Goal: Information Seeking & Learning: Learn about a topic

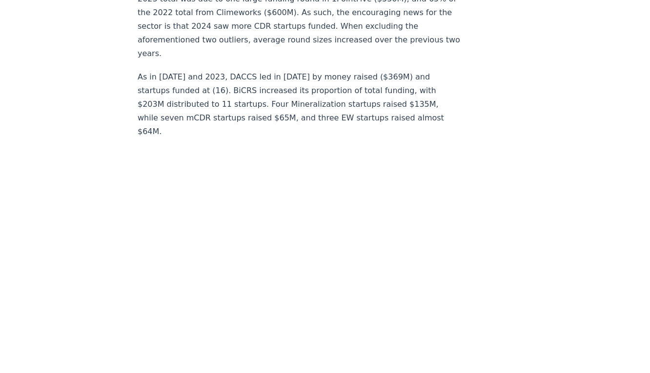
scroll to position [9434, 0]
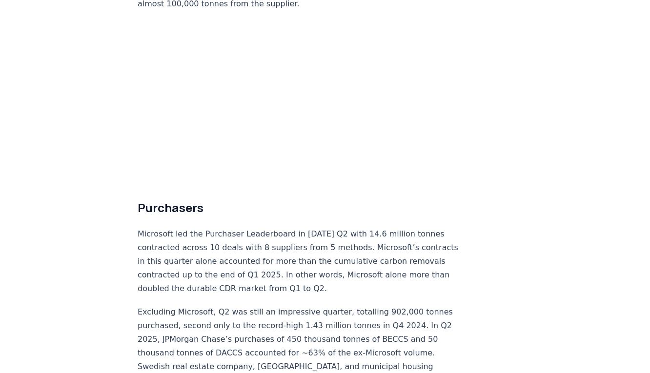
scroll to position [2432, 0]
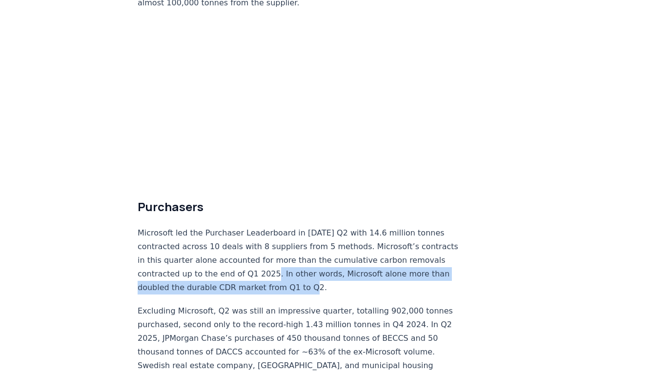
drag, startPoint x: 206, startPoint y: 164, endPoint x: 181, endPoint y: 150, distance: 29.3
click at [181, 226] on p "Microsoft led the Purchaser Leaderboard in [DATE] Q2 with 14.6 million tonnes c…" at bounding box center [299, 260] width 323 height 68
copy p "In other words, Microsoft alone more than doubled the durable CDR market from Q…"
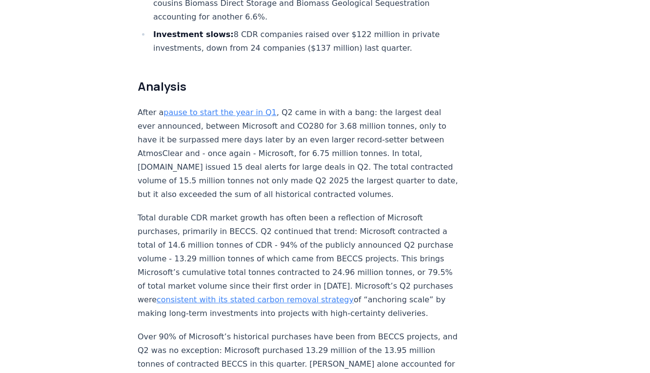
scroll to position [642, 0]
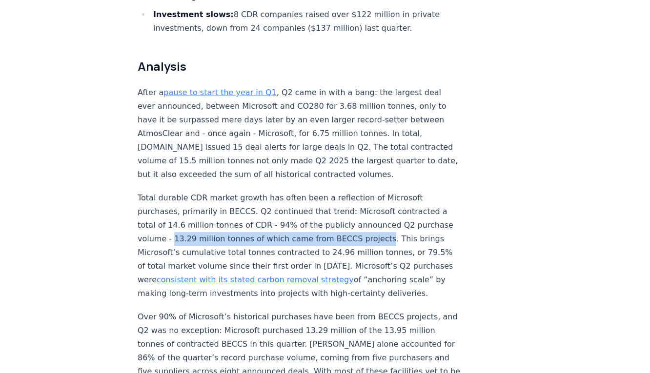
drag, startPoint x: 390, startPoint y: 183, endPoint x: 292, endPoint y: 198, distance: 98.7
click at [292, 198] on p "Total durable CDR market growth has often been a reflection of Microsoft purcha…" at bounding box center [299, 245] width 323 height 109
copy p "13.29 million tonnes of which came from BECCS projects"
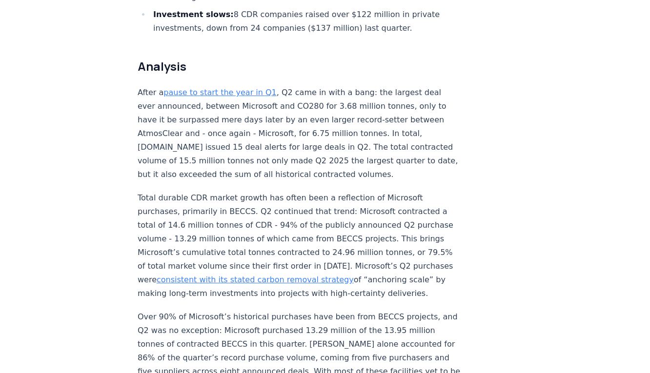
click at [318, 215] on p "Total durable CDR market growth has often been a reflection of Microsoft purcha…" at bounding box center [299, 245] width 323 height 109
drag, startPoint x: 299, startPoint y: 197, endPoint x: 286, endPoint y: 249, distance: 53.6
click at [286, 249] on p "Total durable CDR market growth has often been a reflection of Microsoft purcha…" at bounding box center [299, 245] width 323 height 109
copy p "his brings Microsoft’s cumulative total tonnes contracted to 24.96 million tonn…"
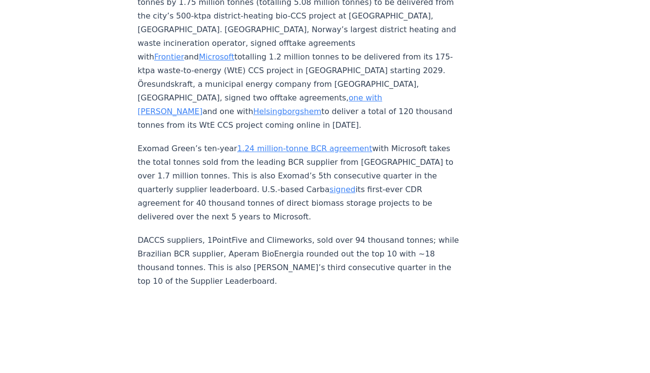
scroll to position [3546, 0]
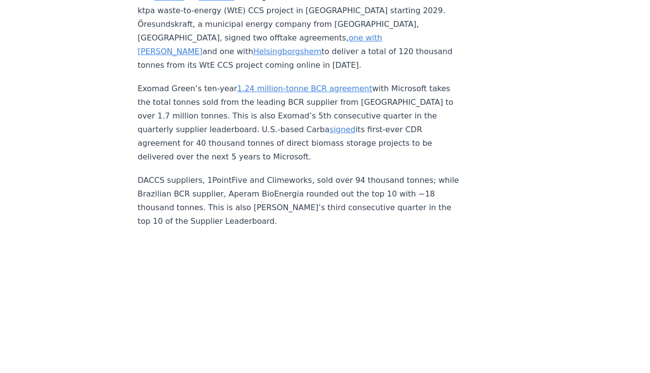
scroll to position [3572, 0]
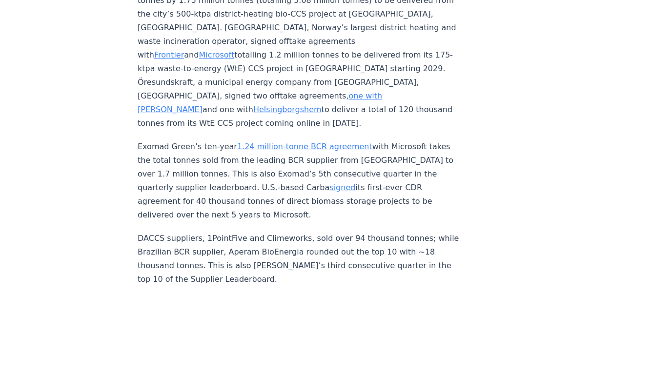
scroll to position [3498, 0]
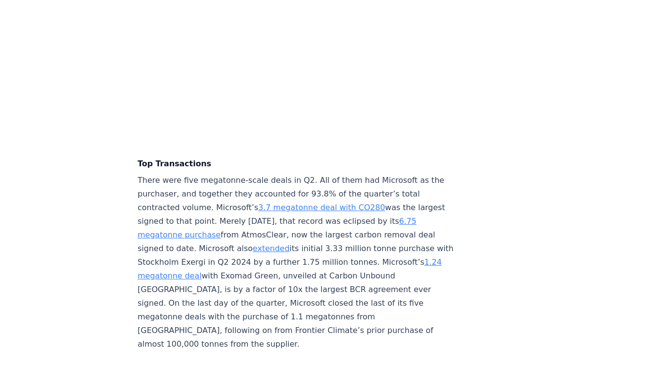
scroll to position [2225, 0]
